Goal: Contribute content

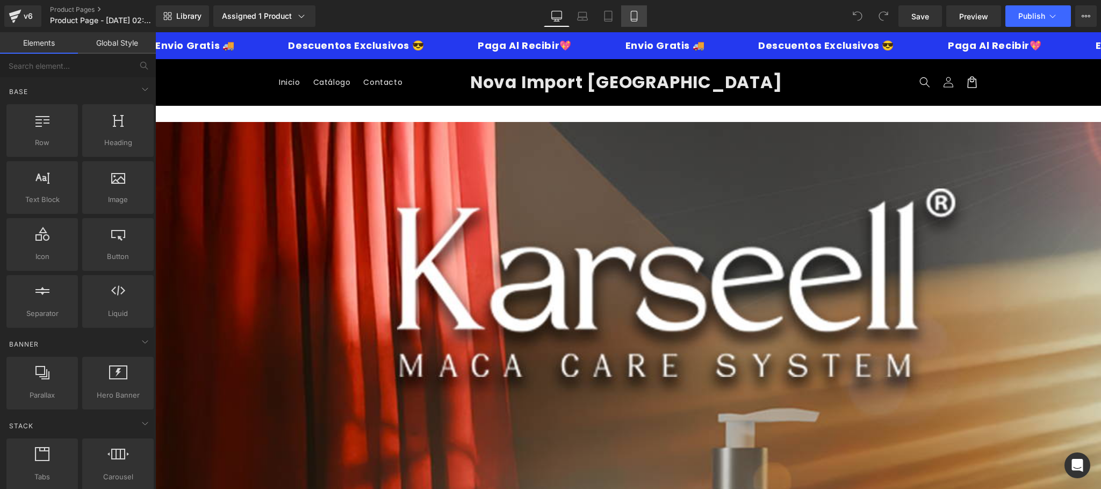
click at [636, 11] on icon at bounding box center [634, 16] width 11 height 11
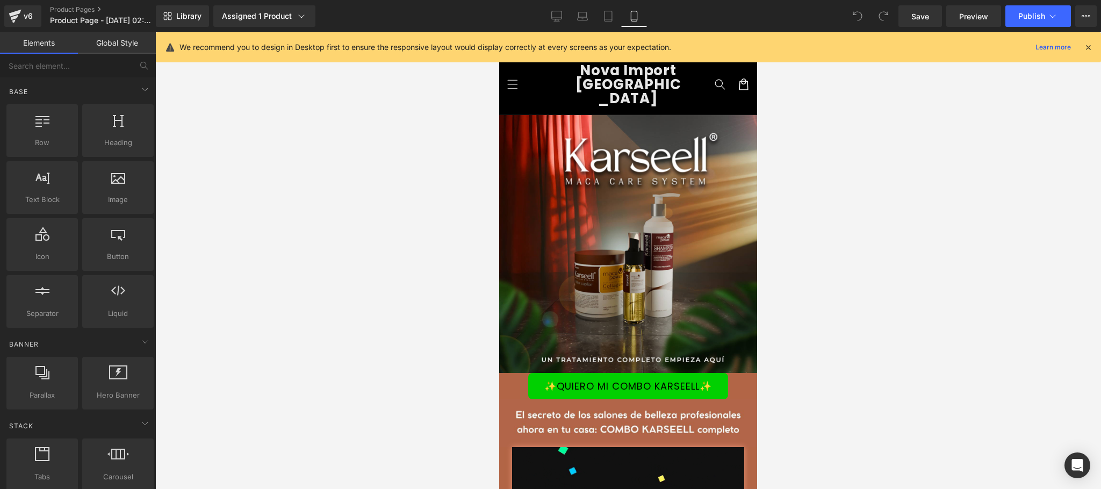
click at [1086, 44] on icon at bounding box center [1088, 47] width 10 height 10
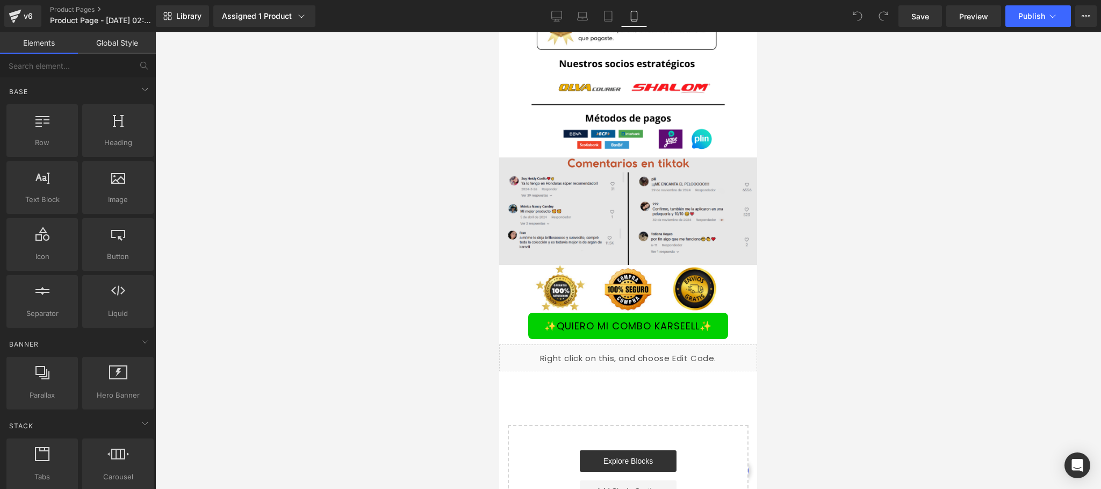
scroll to position [2580, 0]
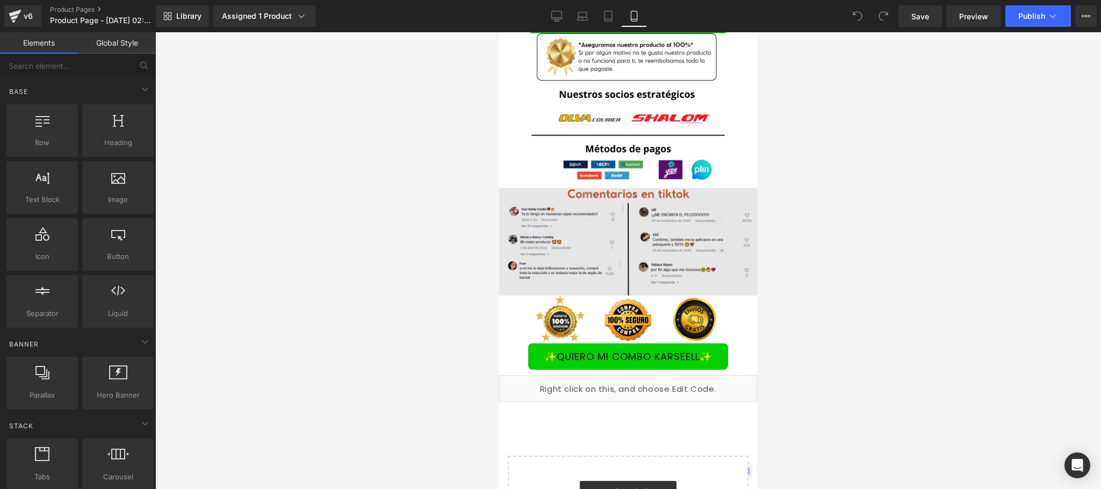
click at [663, 296] on img at bounding box center [628, 241] width 258 height 107
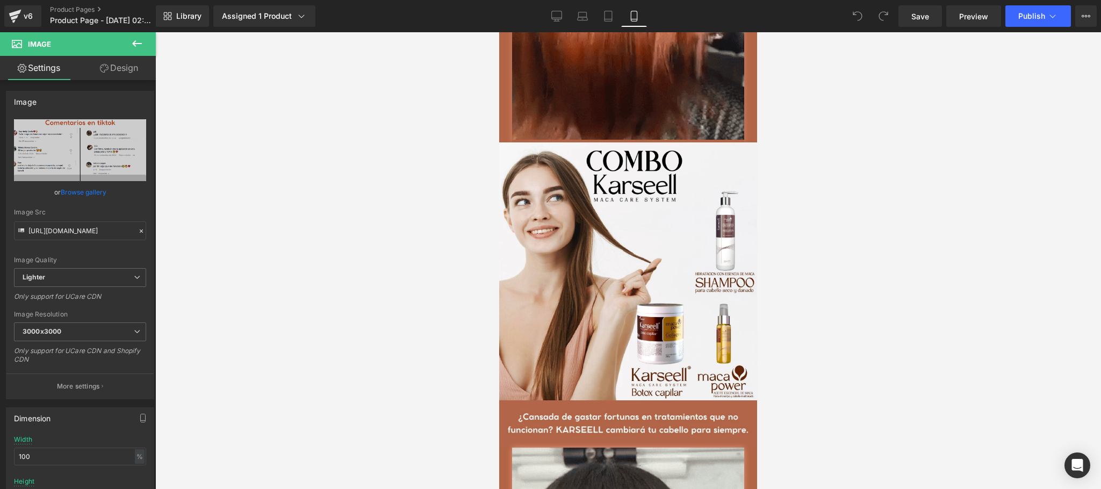
scroll to position [1505, 0]
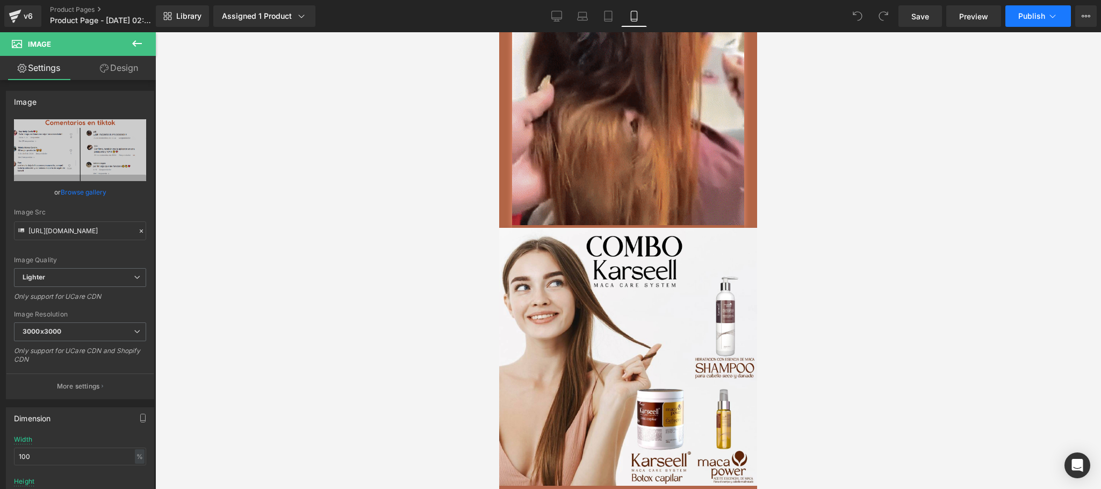
click at [1045, 17] on span "Publish" at bounding box center [1031, 16] width 27 height 9
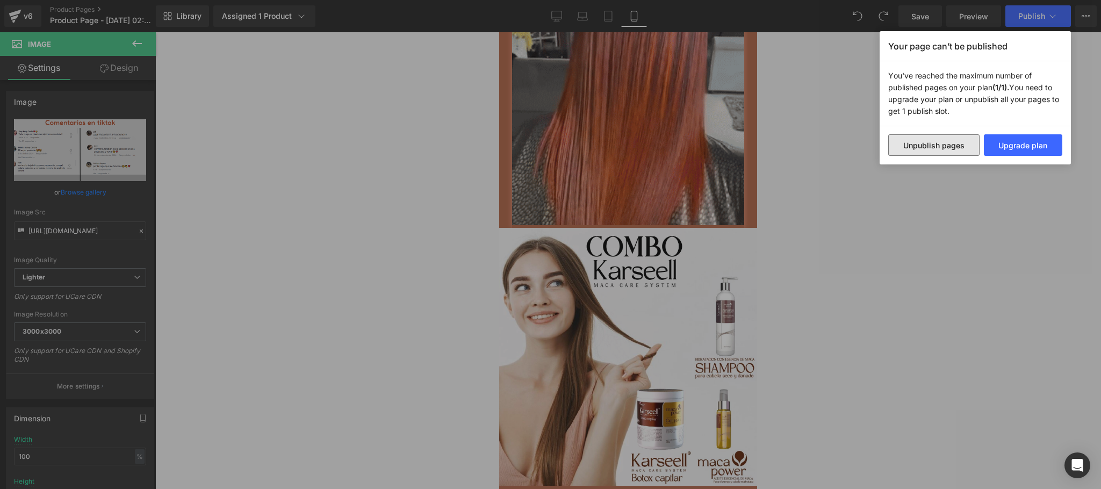
click at [957, 148] on button "Unpublish pages" at bounding box center [933, 144] width 91 height 21
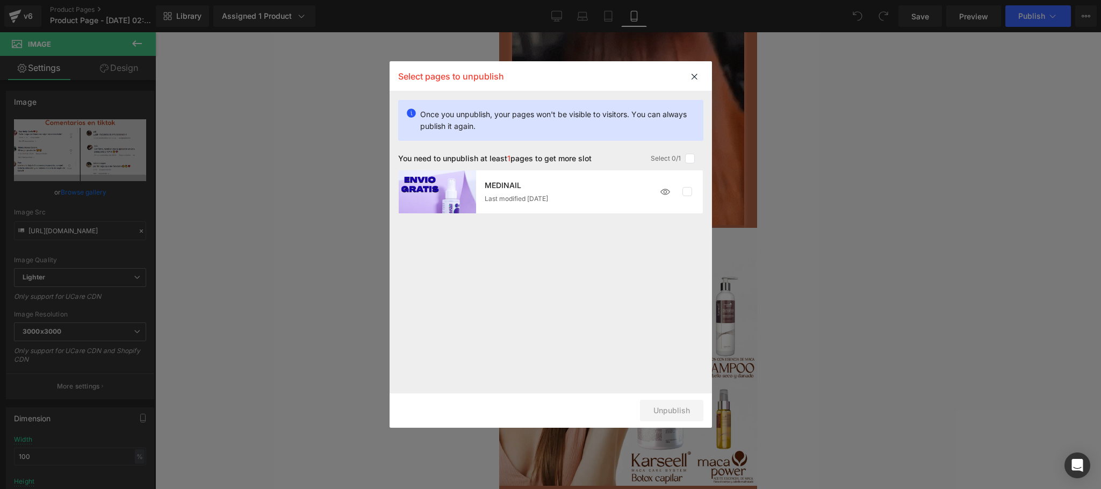
click at [666, 189] on img at bounding box center [665, 191] width 21 height 21
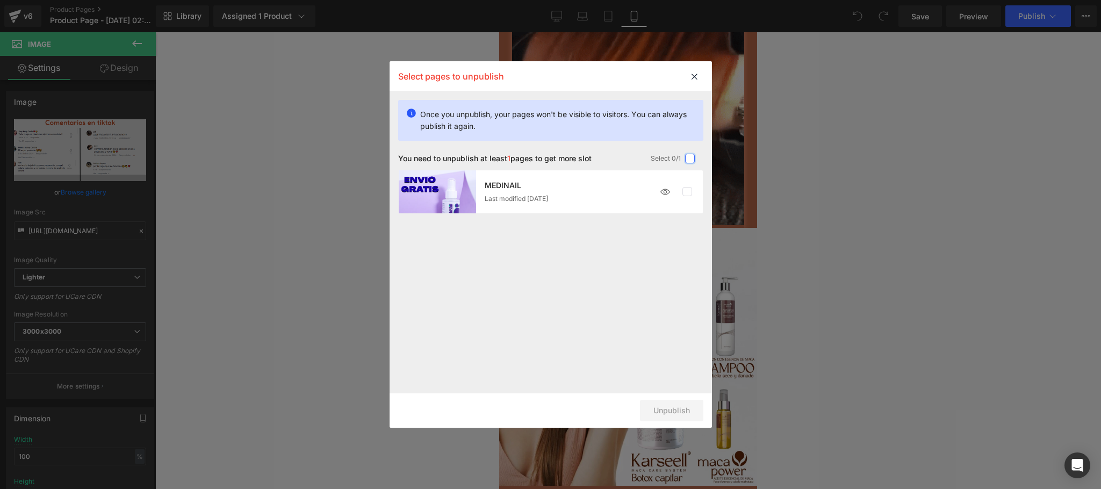
click at [692, 160] on label at bounding box center [690, 159] width 10 height 10
click at [690, 159] on input "checkbox" at bounding box center [690, 159] width 0 height 0
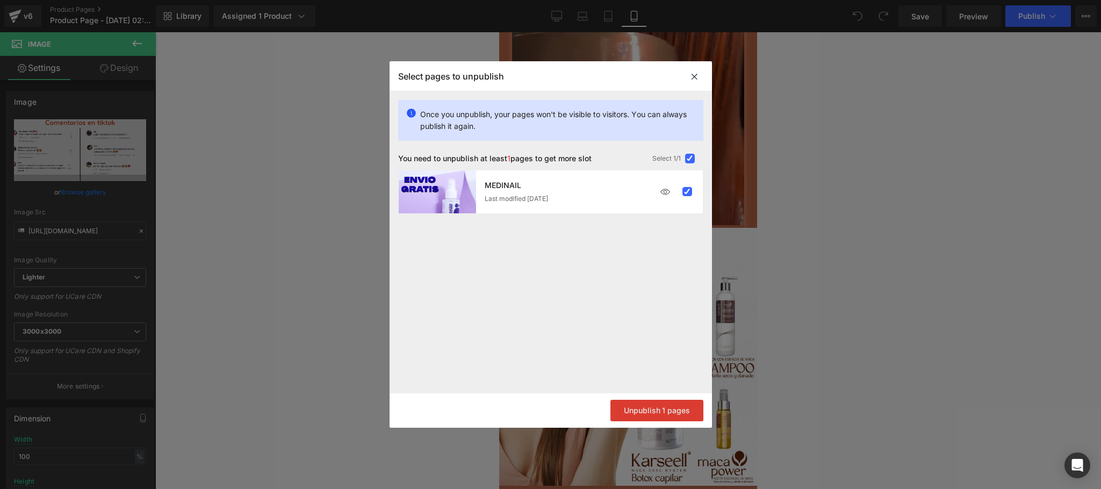
drag, startPoint x: 661, startPoint y: 408, endPoint x: 164, endPoint y: 378, distance: 498.0
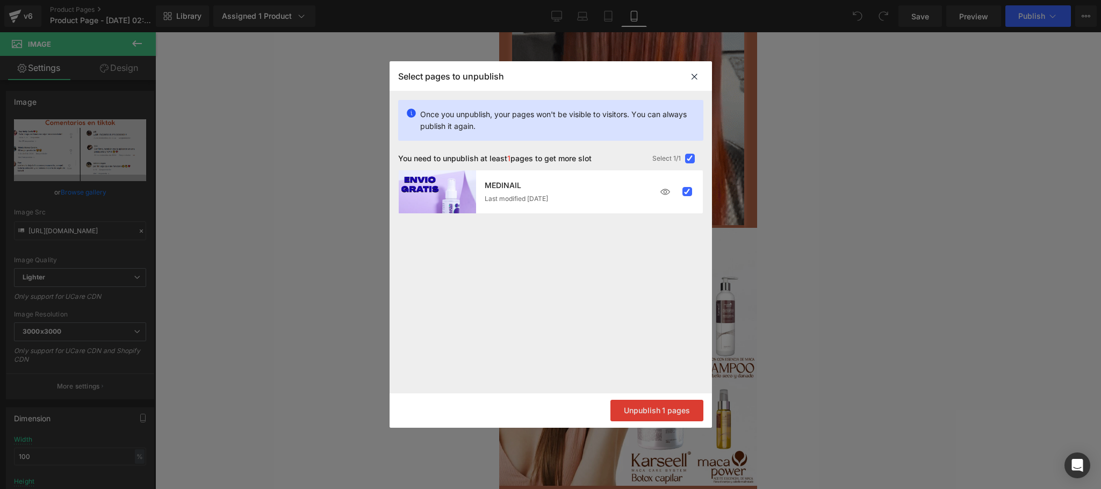
click at [661, 408] on button "Unpublish 1 pages" at bounding box center [657, 410] width 93 height 21
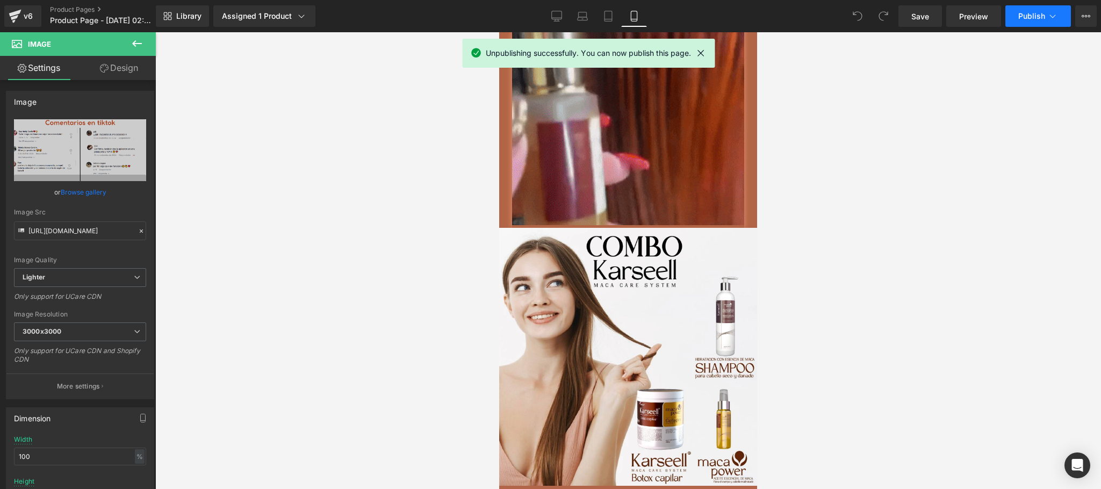
click at [1021, 13] on span "Publish" at bounding box center [1031, 16] width 27 height 9
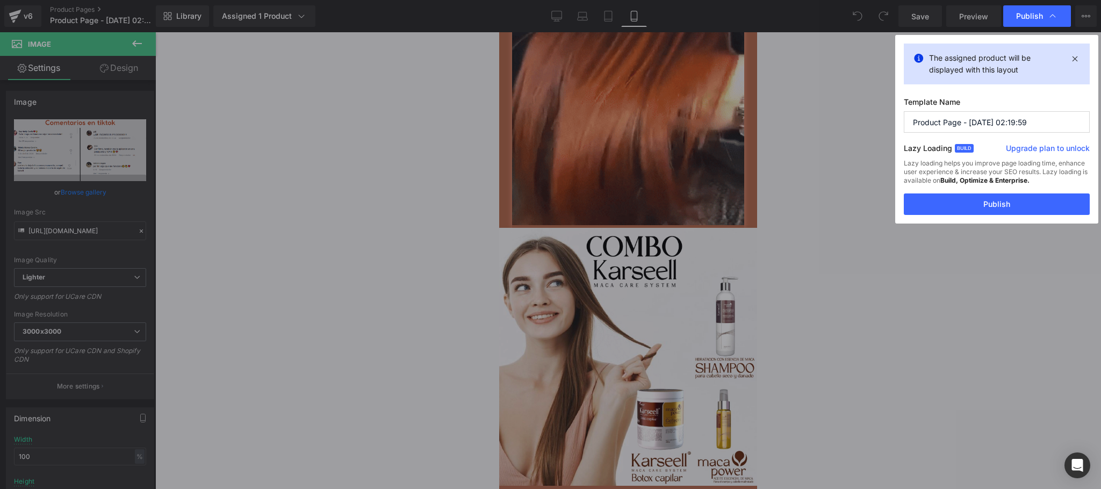
click at [992, 120] on input "Product Page - Aug 11, 02:19:59" at bounding box center [997, 121] width 186 height 21
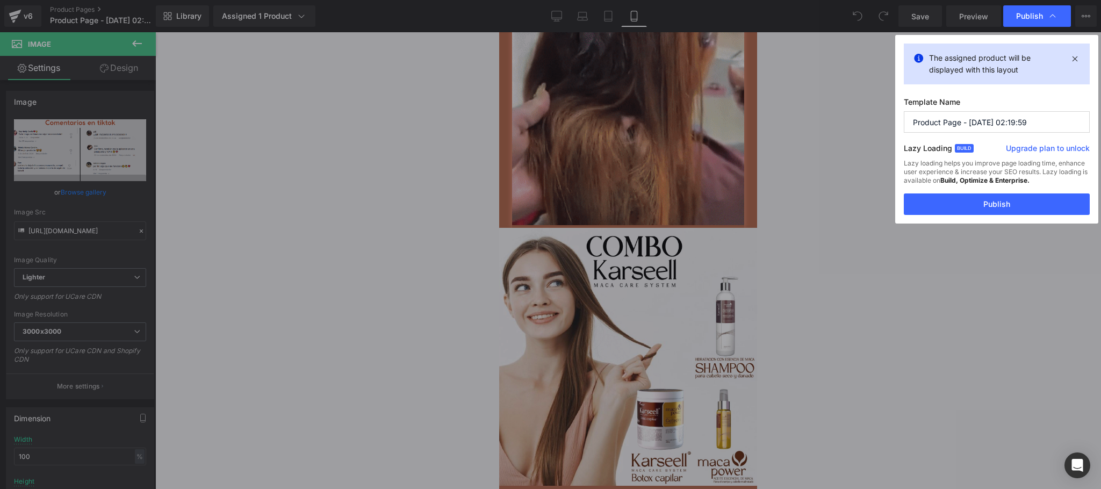
click at [992, 120] on input "Product Page - Aug 11, 02:19:59" at bounding box center [997, 121] width 186 height 21
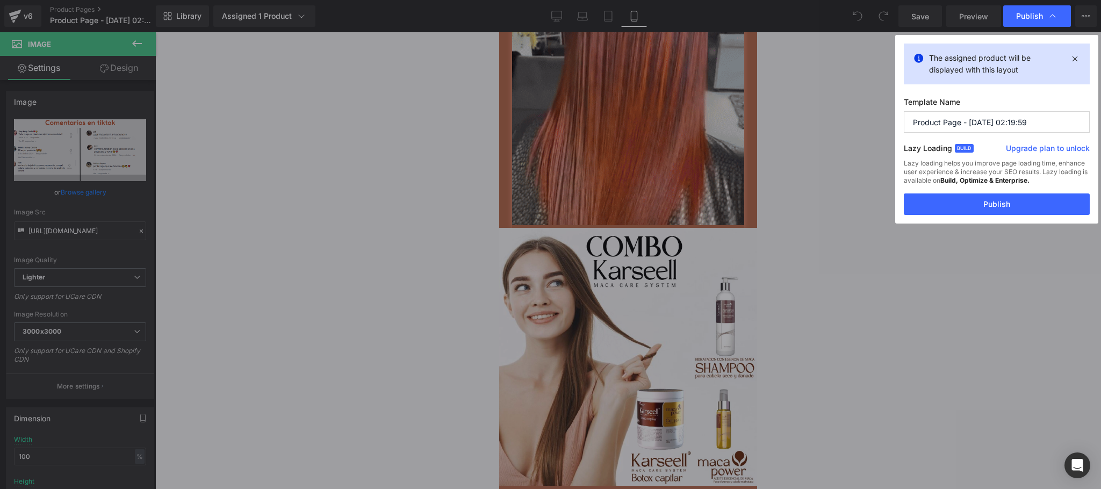
click at [992, 120] on input "Product Page - Aug 11, 02:19:59" at bounding box center [997, 121] width 186 height 21
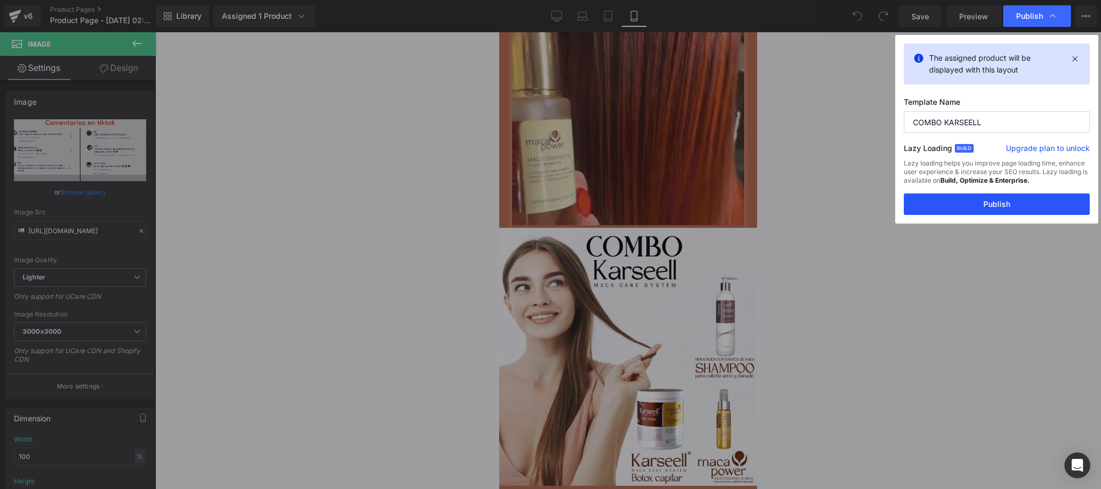
type input "COMBO KARSEELL"
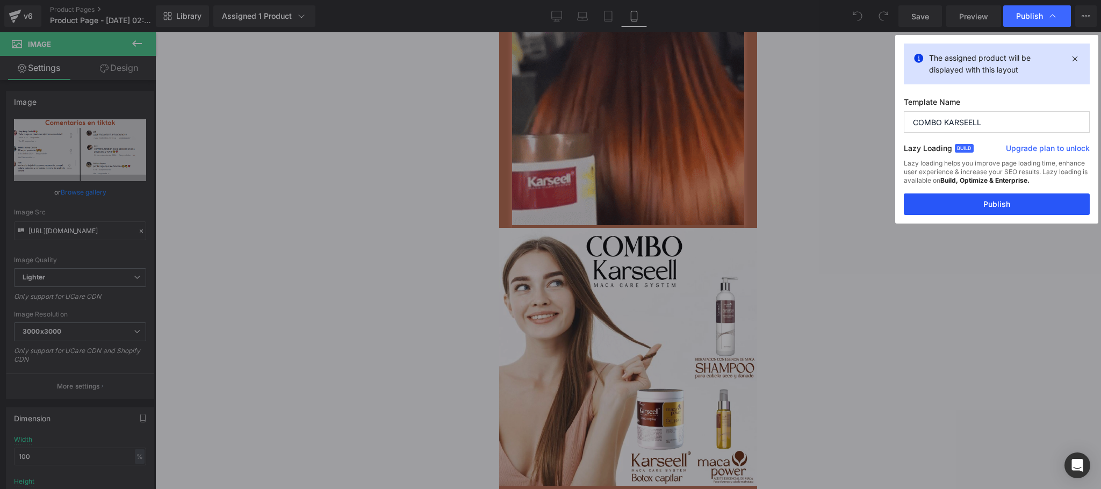
click at [966, 199] on button "Publish" at bounding box center [997, 203] width 186 height 21
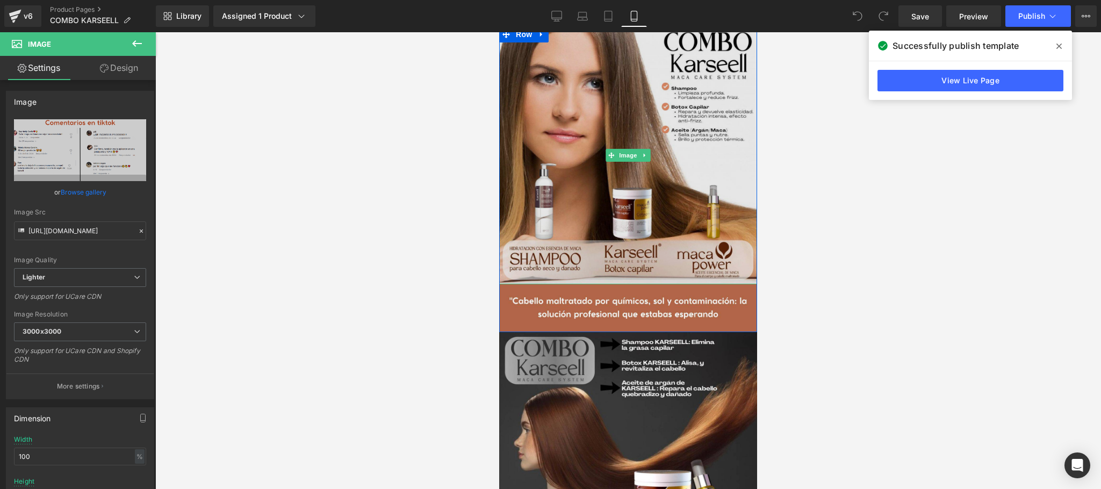
scroll to position [645, 0]
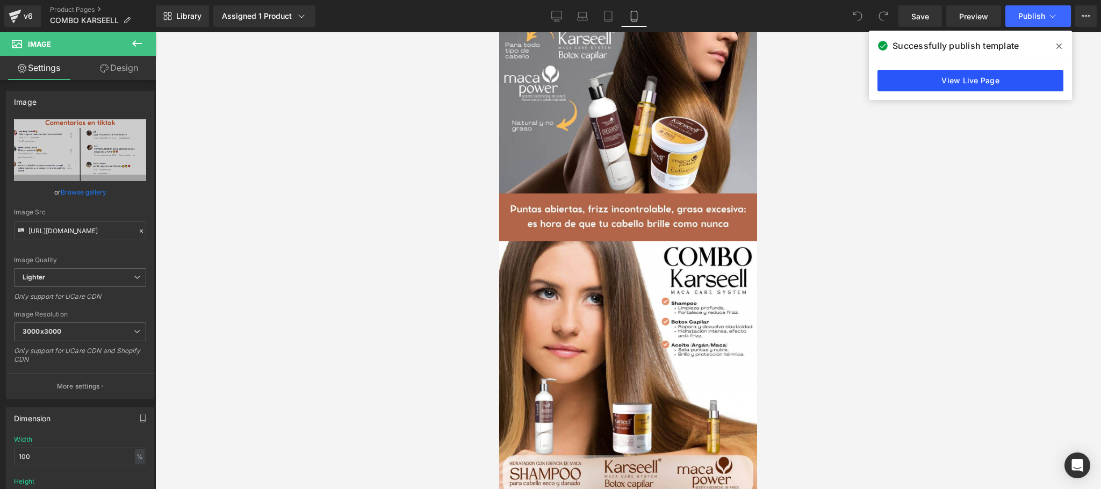
click at [993, 82] on link "View Live Page" at bounding box center [971, 80] width 186 height 21
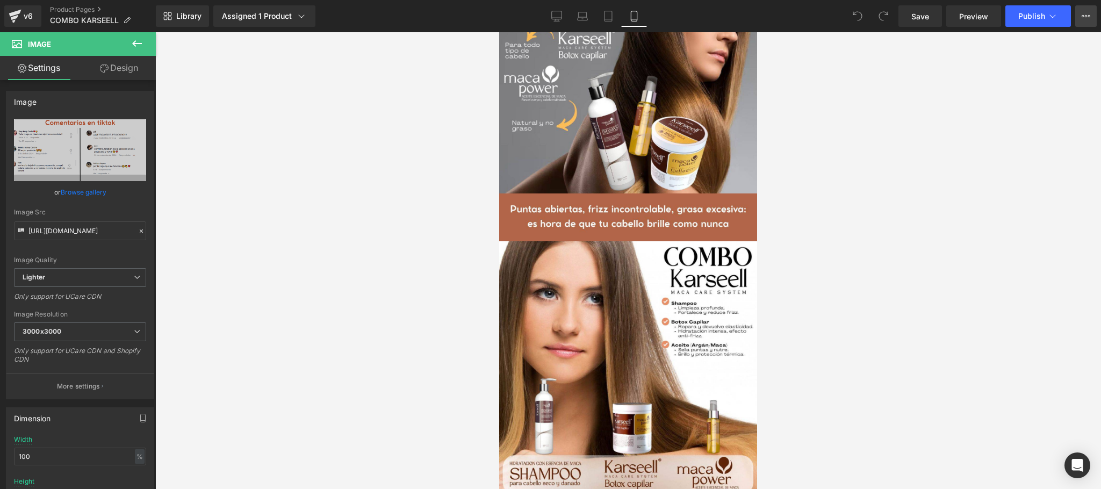
click at [1078, 15] on button "Upgrade Plan View Live Page View with current Template Save Template to Library…" at bounding box center [1085, 15] width 21 height 21
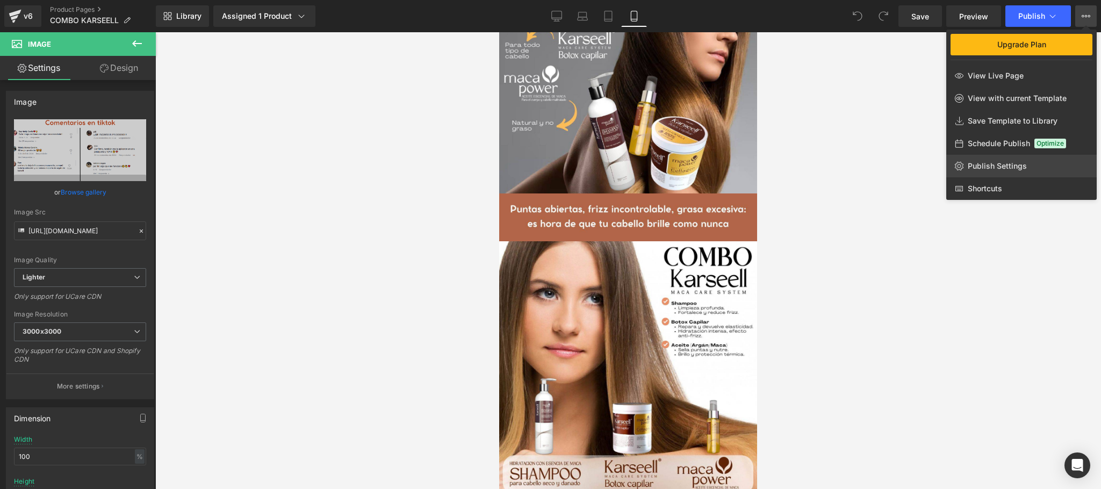
click at [1018, 173] on link "Publish Settings" at bounding box center [1021, 166] width 150 height 23
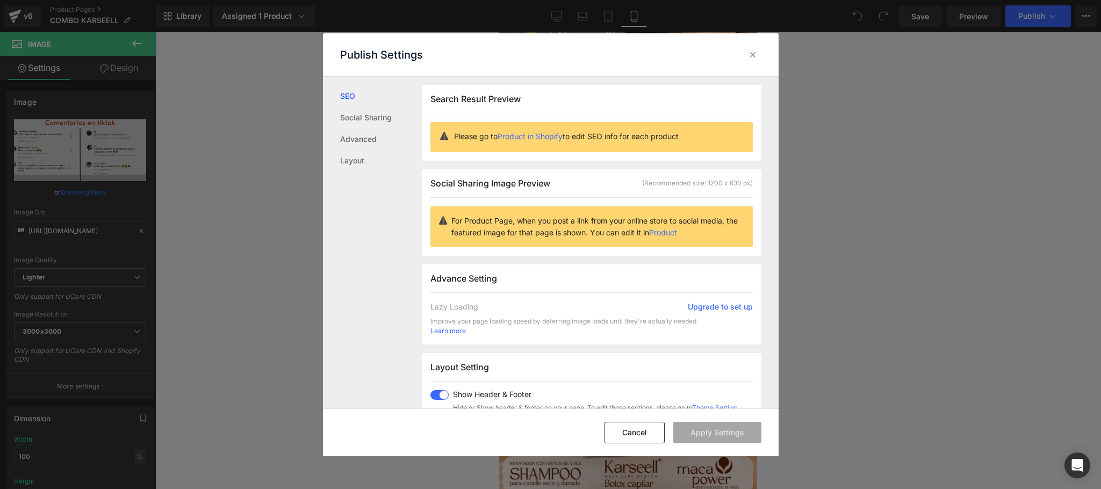
scroll to position [268, 0]
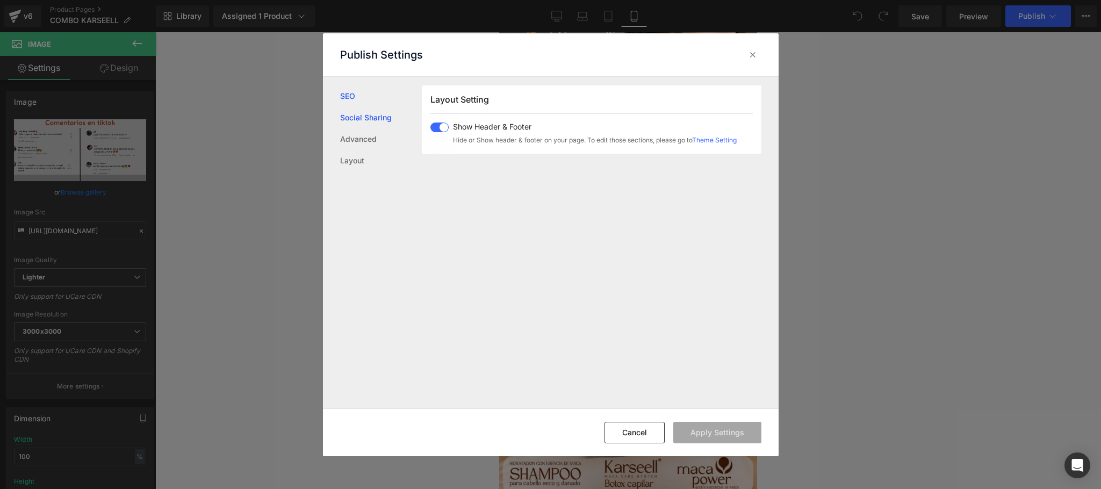
click at [372, 121] on link "Social Sharing" at bounding box center [381, 117] width 82 height 21
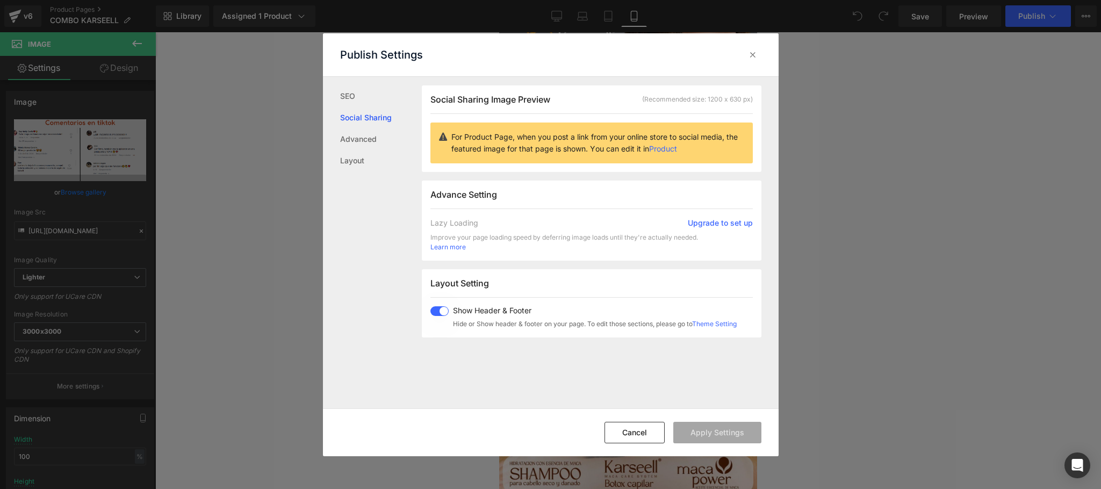
click at [334, 89] on ul "SEO Social Sharing Advanced Layout" at bounding box center [372, 124] width 99 height 95
click at [346, 90] on link "SEO" at bounding box center [381, 95] width 82 height 21
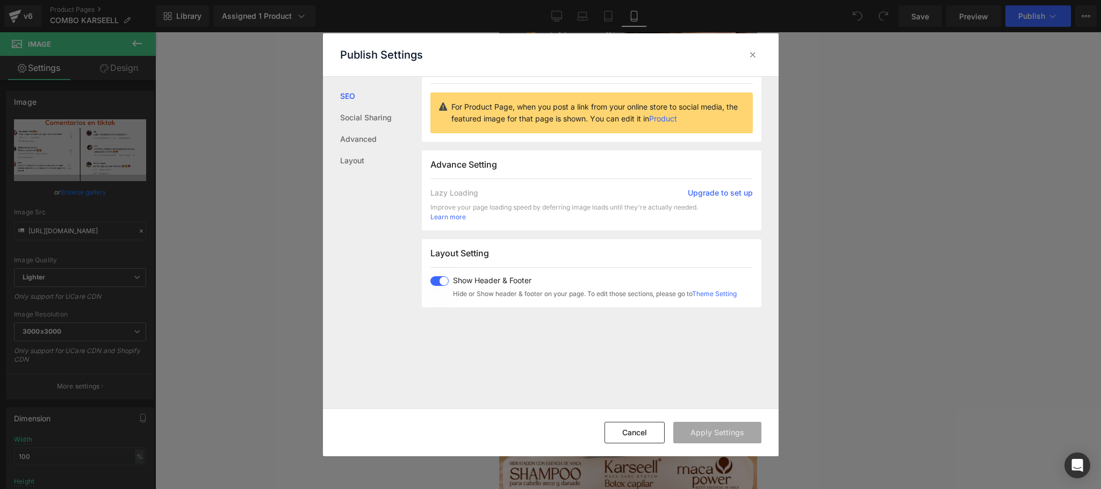
scroll to position [268, 0]
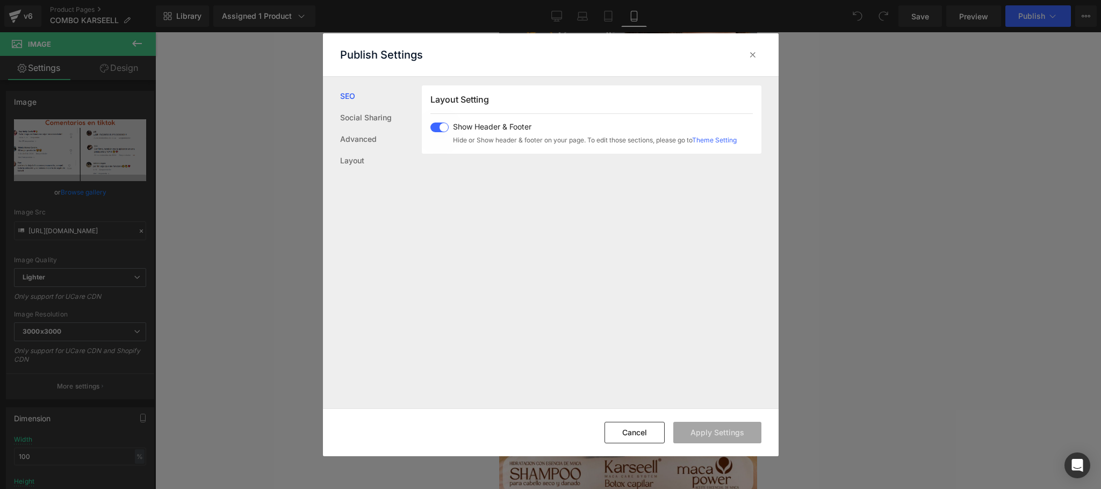
click at [447, 121] on div "Layout Setting Show Header & Footer Hide or Show header & footer on your page. …" at bounding box center [592, 119] width 340 height 68
drag, startPoint x: 442, startPoint y: 125, endPoint x: 468, endPoint y: 143, distance: 31.9
click at [442, 125] on span at bounding box center [439, 128] width 18 height 10
click at [716, 436] on button "Apply Settings" at bounding box center [717, 432] width 88 height 21
click at [753, 52] on icon at bounding box center [753, 54] width 11 height 11
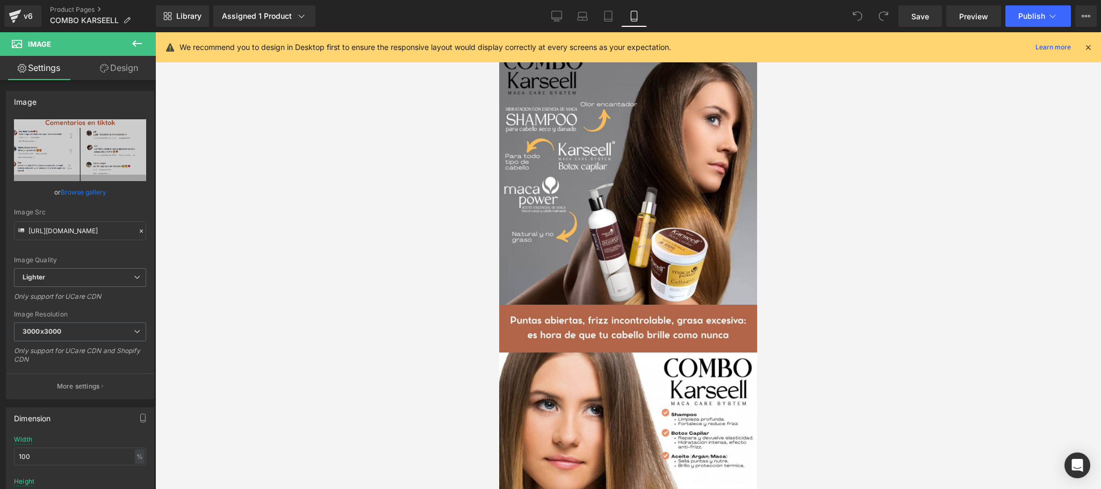
scroll to position [0, 0]
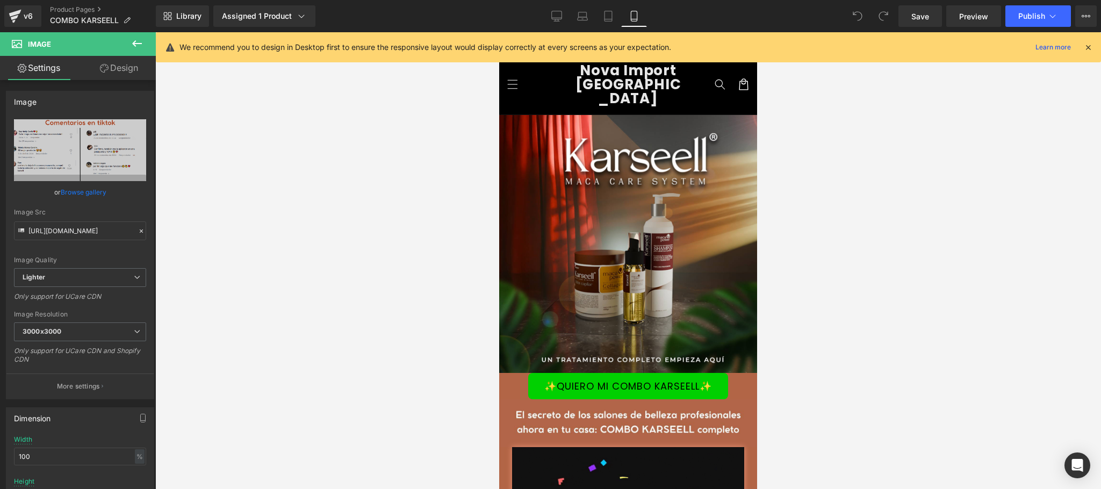
click at [1090, 47] on icon at bounding box center [1088, 47] width 10 height 10
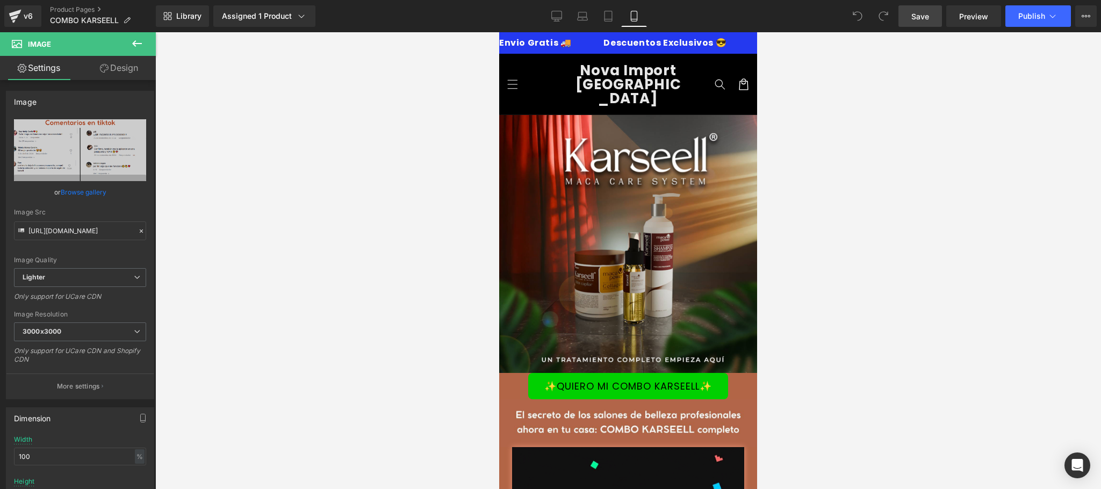
click at [903, 21] on link "Save" at bounding box center [921, 15] width 44 height 21
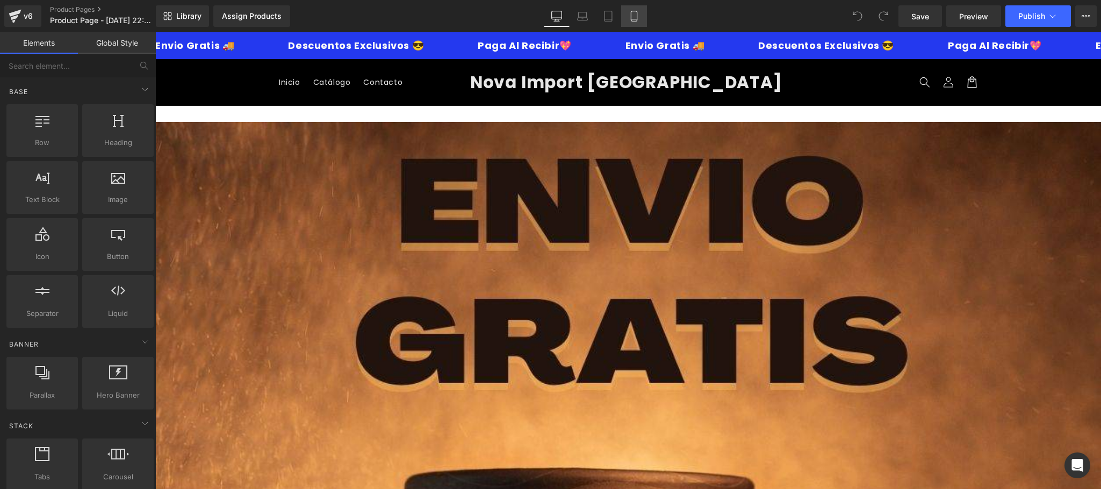
click at [642, 17] on link "Mobile" at bounding box center [634, 15] width 26 height 21
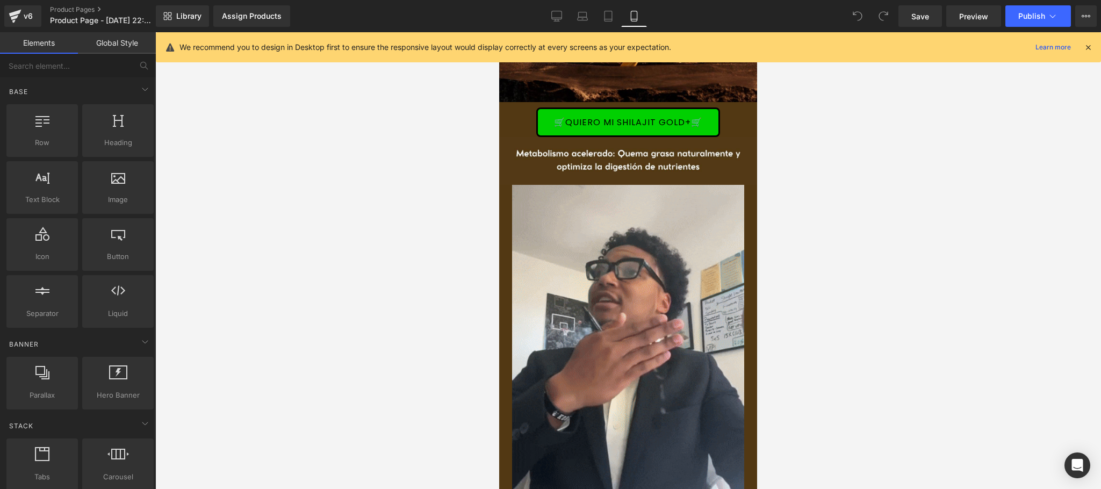
scroll to position [645, 0]
